Goal: Task Accomplishment & Management: Use online tool/utility

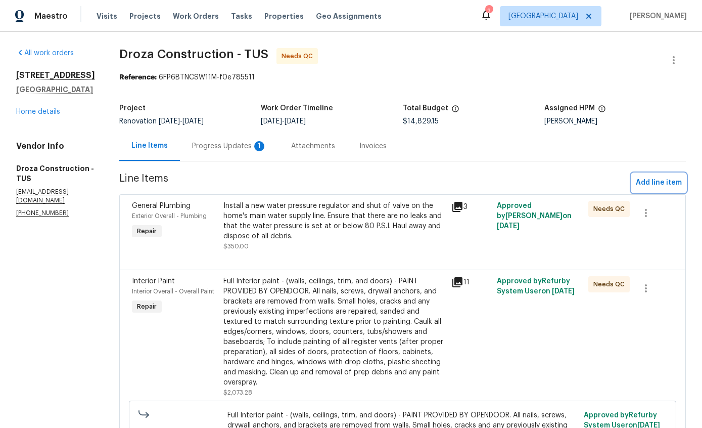
click at [663, 178] on span "Add line item" at bounding box center [659, 182] width 46 height 13
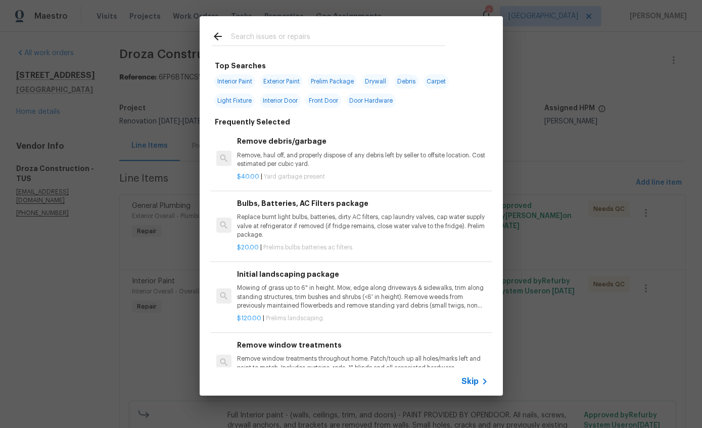
click at [346, 33] on input "text" at bounding box center [338, 37] width 214 height 15
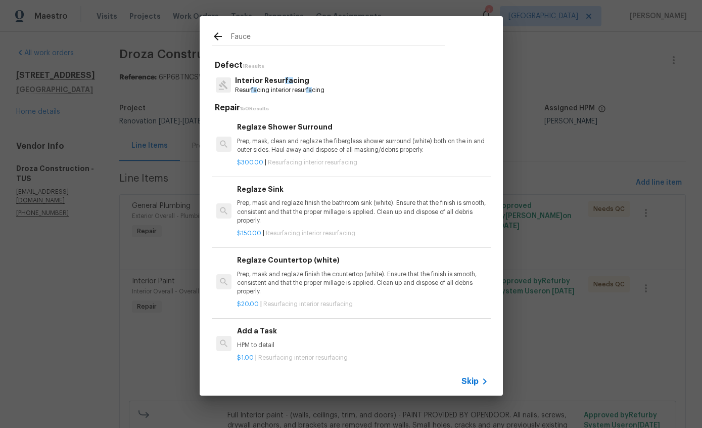
type input "Faucet"
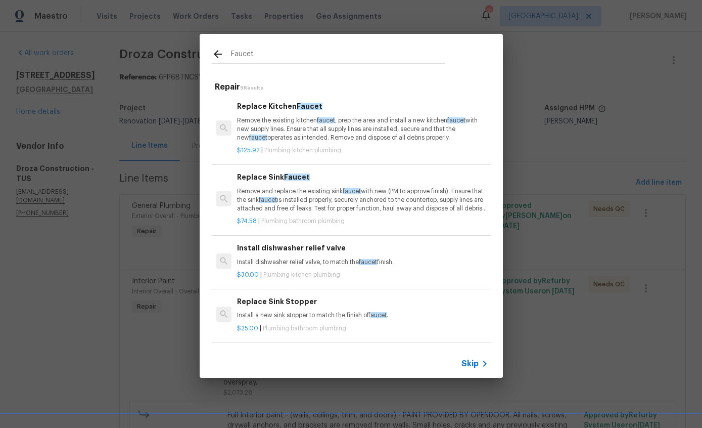
click at [370, 133] on p "Remove the existing kitchen faucet , prep the area and install a new kitchen fa…" at bounding box center [362, 129] width 251 height 26
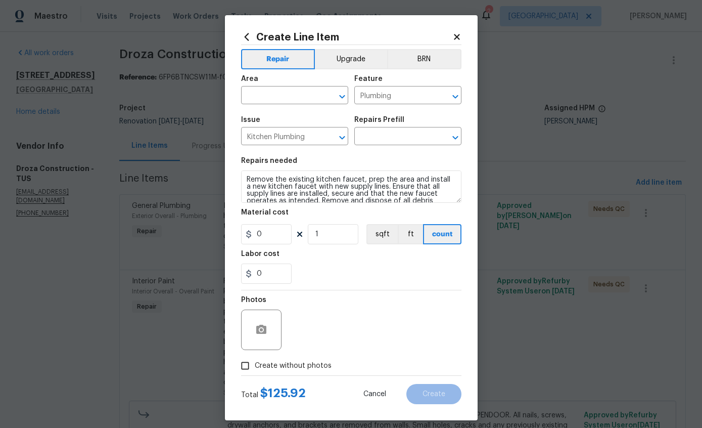
type input "Replace Kitchen Faucet $125.92"
type input "125.92"
click at [280, 102] on input "text" at bounding box center [280, 96] width 79 height 16
click at [280, 113] on li "Kitchen" at bounding box center [294, 119] width 107 height 17
type input "Kitchen"
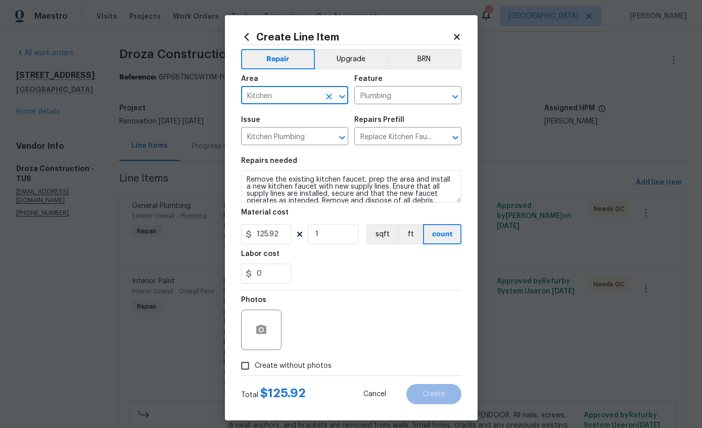
click at [248, 363] on input "Create without photos" at bounding box center [245, 365] width 19 height 19
checkbox input "true"
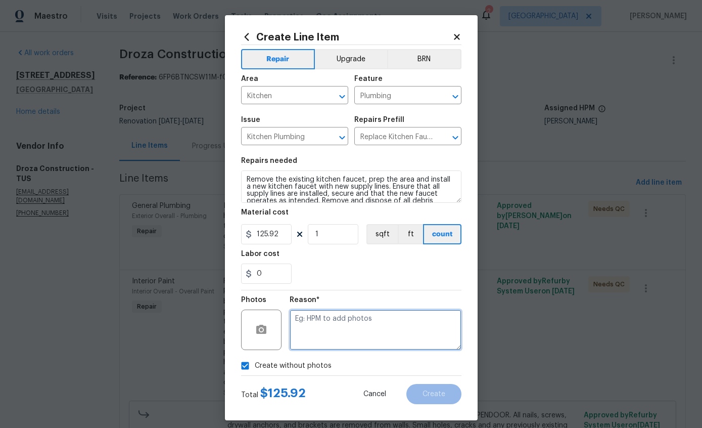
click at [364, 327] on textarea at bounding box center [376, 329] width 172 height 40
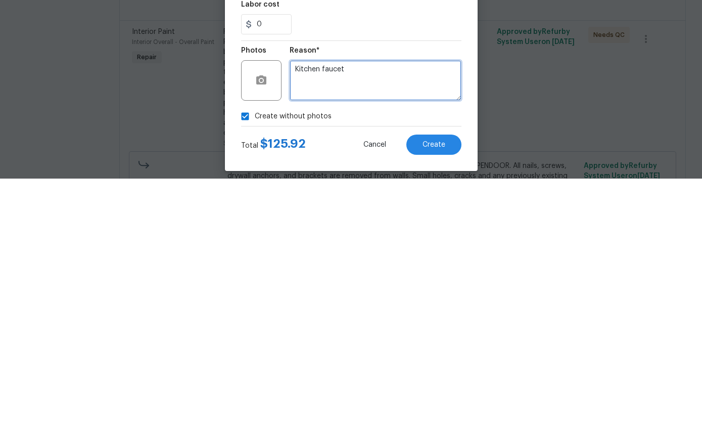
type textarea "Kitchen faucet"
click at [442, 384] on button "Create" at bounding box center [434, 394] width 55 height 20
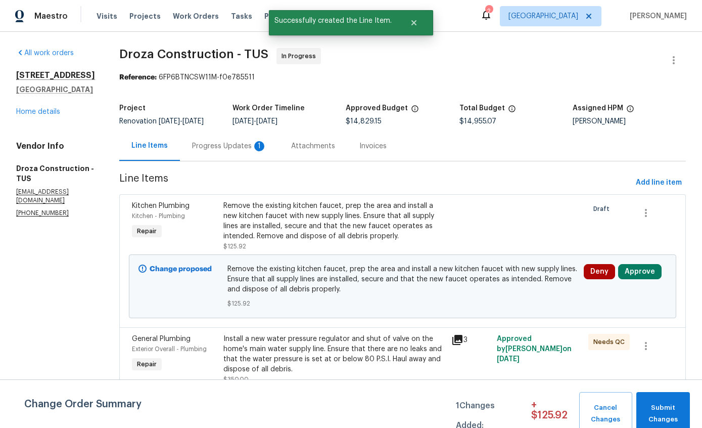
click at [649, 275] on button "Approve" at bounding box center [639, 271] width 43 height 15
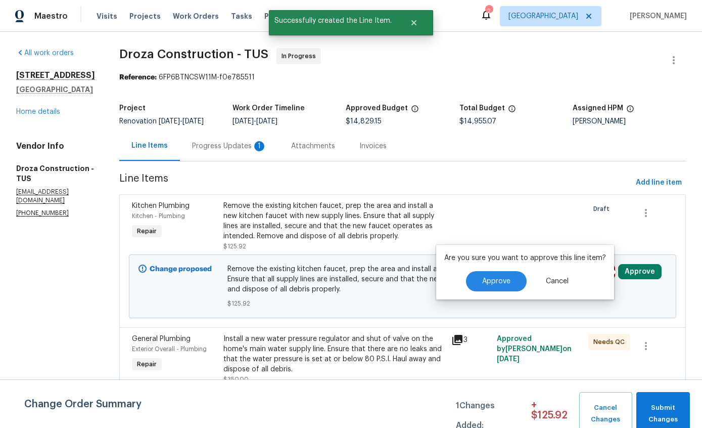
click at [502, 279] on span "Approve" at bounding box center [496, 282] width 28 height 8
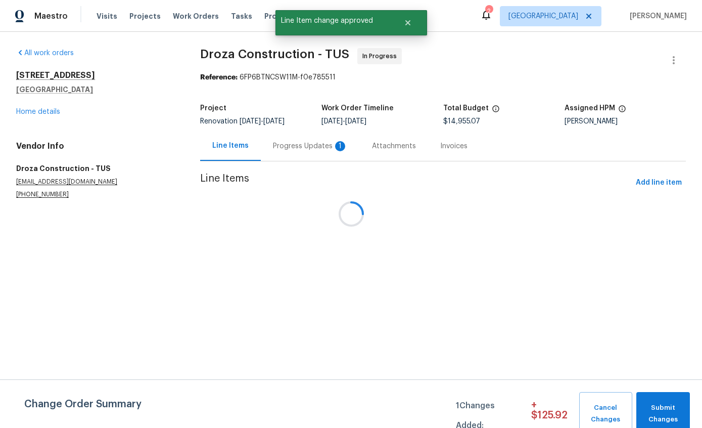
click at [651, 269] on div at bounding box center [351, 214] width 702 height 428
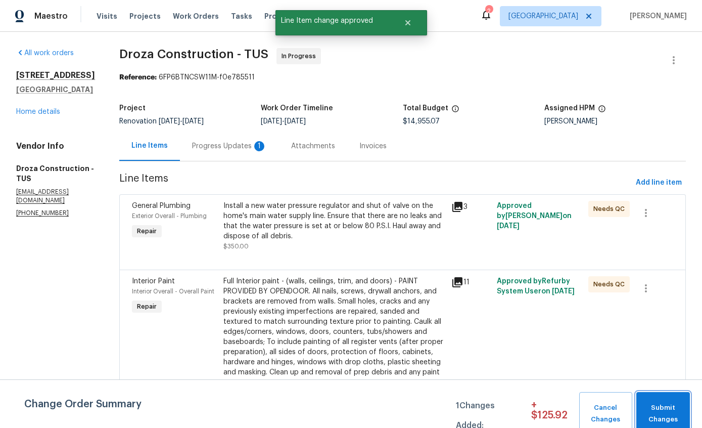
click at [666, 400] on button "Submit Changes" at bounding box center [664, 413] width 54 height 43
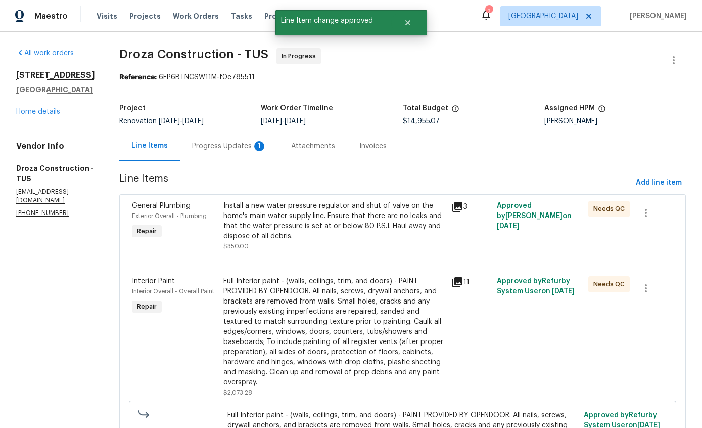
click at [27, 114] on link "Home details" at bounding box center [38, 111] width 44 height 7
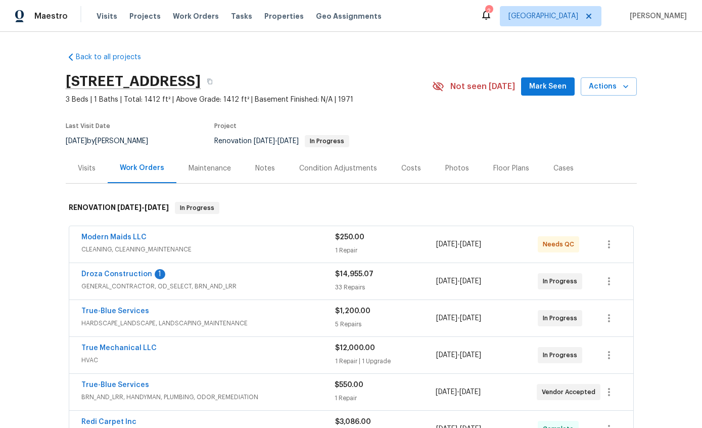
click at [107, 277] on link "Droza Construction" at bounding box center [116, 273] width 71 height 7
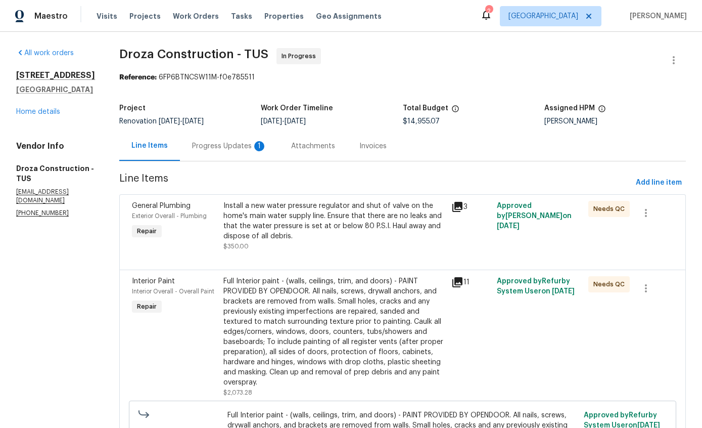
click at [235, 154] on div "Progress Updates 1" at bounding box center [229, 146] width 99 height 30
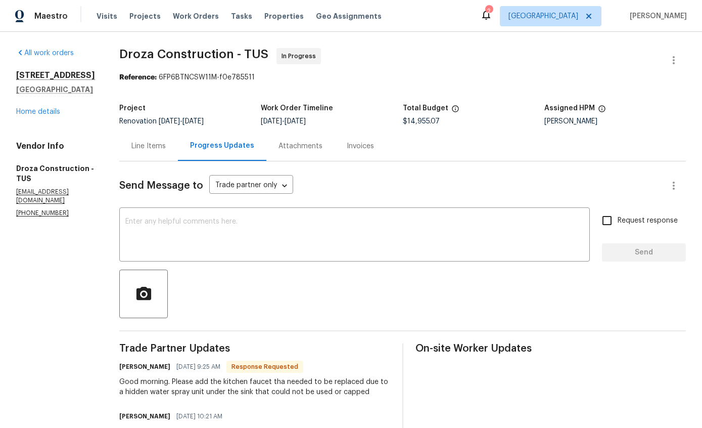
click at [145, 238] on textarea at bounding box center [354, 235] width 459 height 35
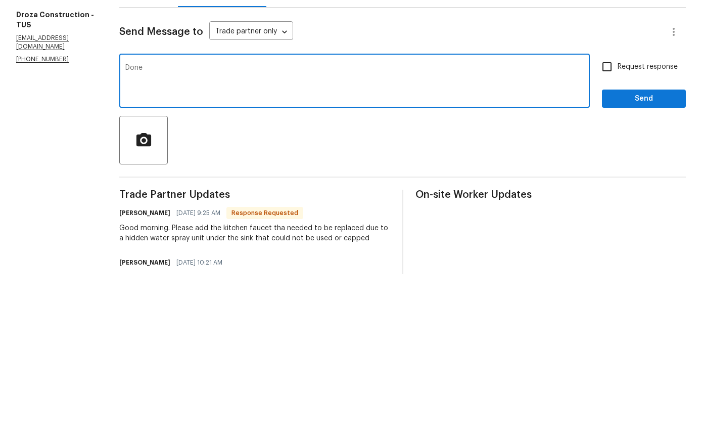
type textarea "Done"
click at [654, 246] on span "Send" at bounding box center [644, 252] width 68 height 13
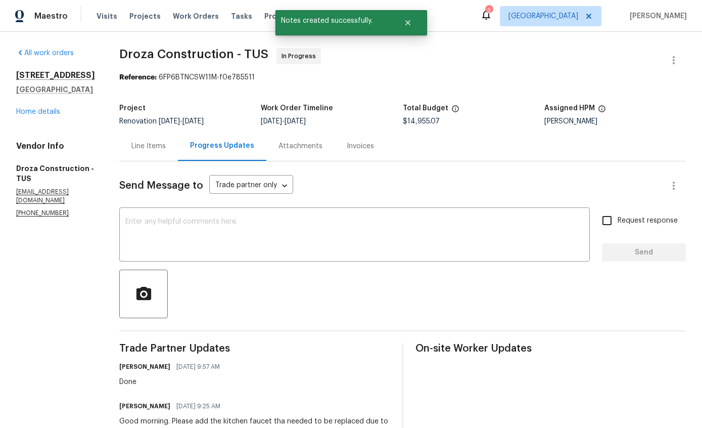
click at [32, 113] on link "Home details" at bounding box center [38, 111] width 44 height 7
